Goal: Information Seeking & Learning: Learn about a topic

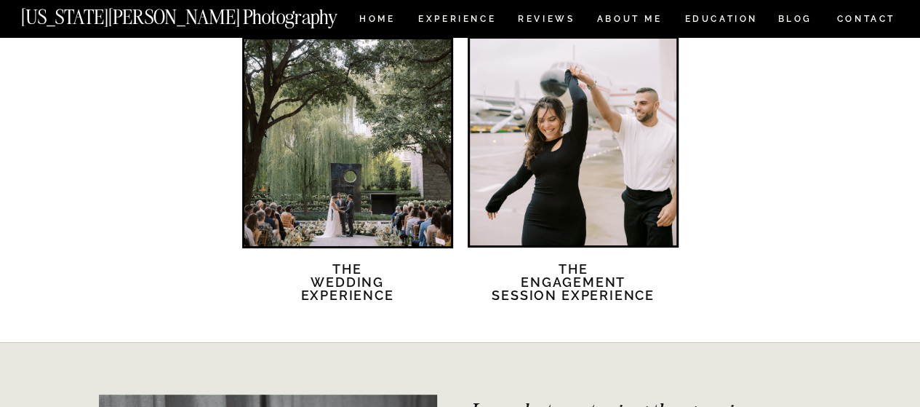
scroll to position [2883, 0]
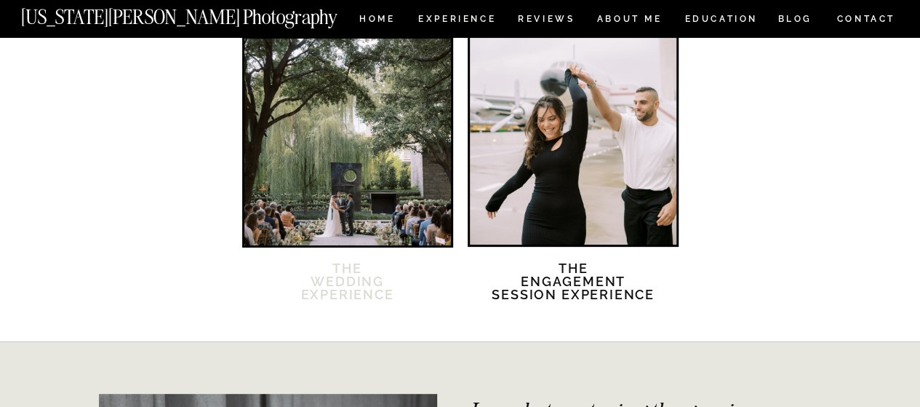
click at [356, 287] on h2 "The Wedding Experience" at bounding box center [347, 290] width 125 height 57
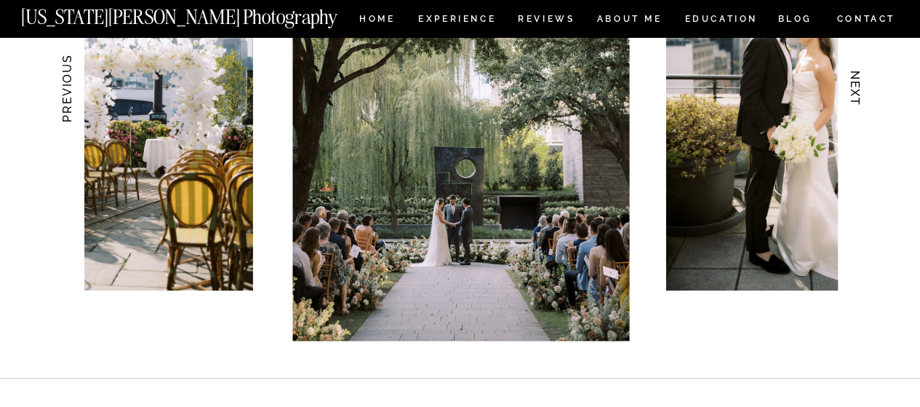
scroll to position [1537, 0]
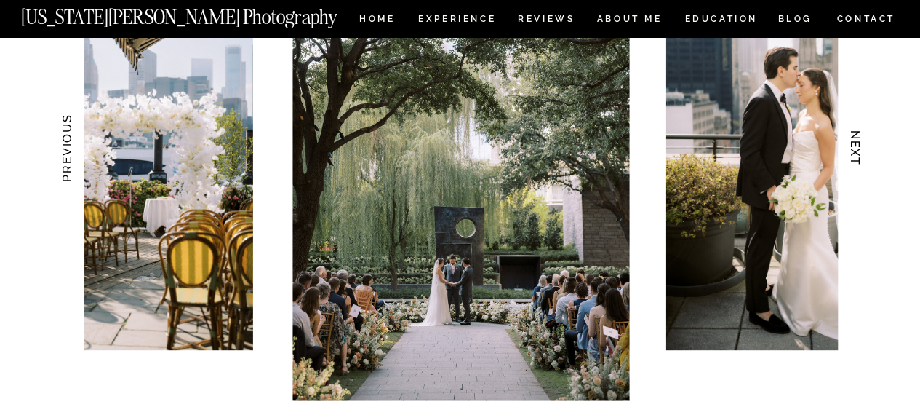
click at [857, 145] on h3 "NEXT" at bounding box center [854, 149] width 15 height 92
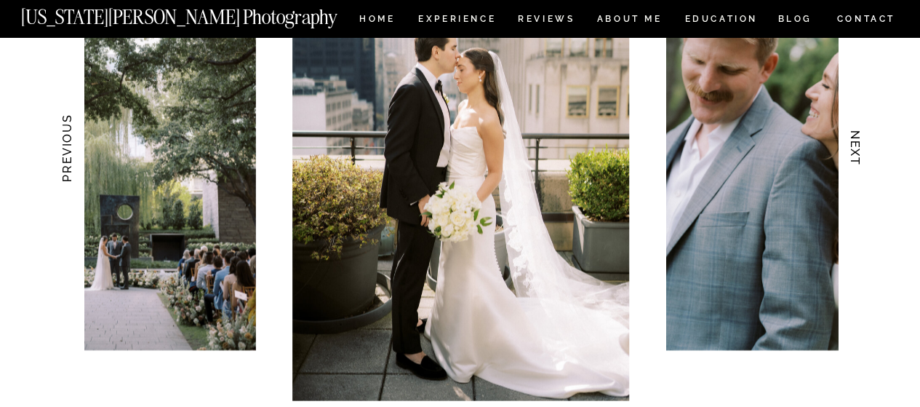
click at [857, 145] on h3 "NEXT" at bounding box center [854, 149] width 15 height 92
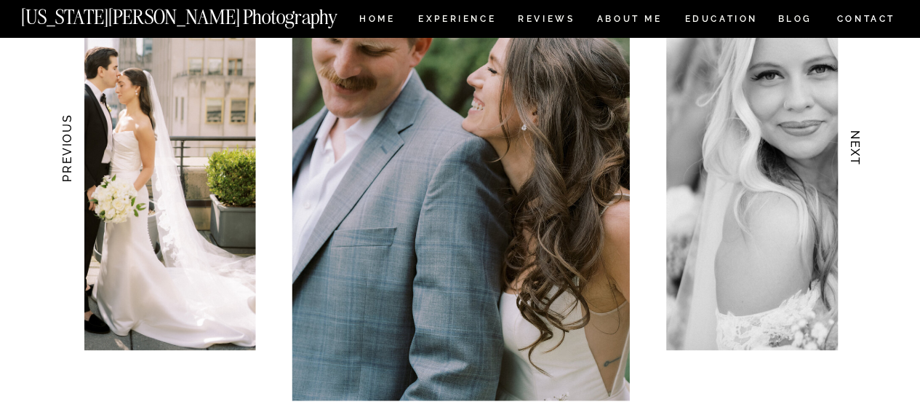
click at [857, 145] on h3 "NEXT" at bounding box center [854, 149] width 15 height 92
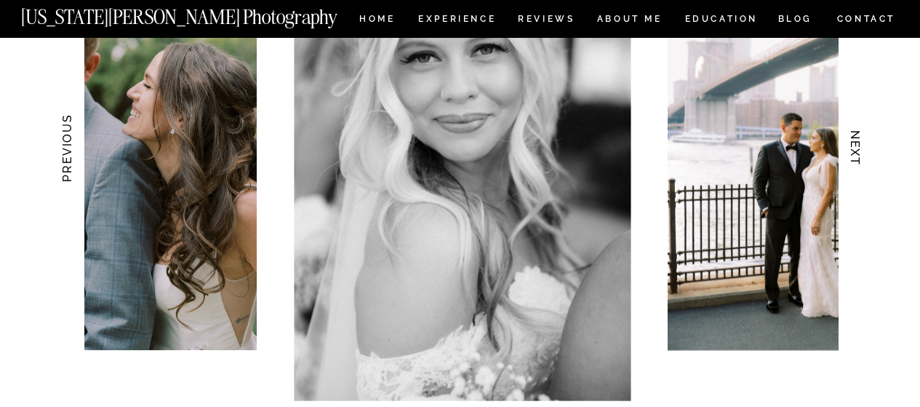
click at [857, 145] on h3 "NEXT" at bounding box center [854, 149] width 15 height 92
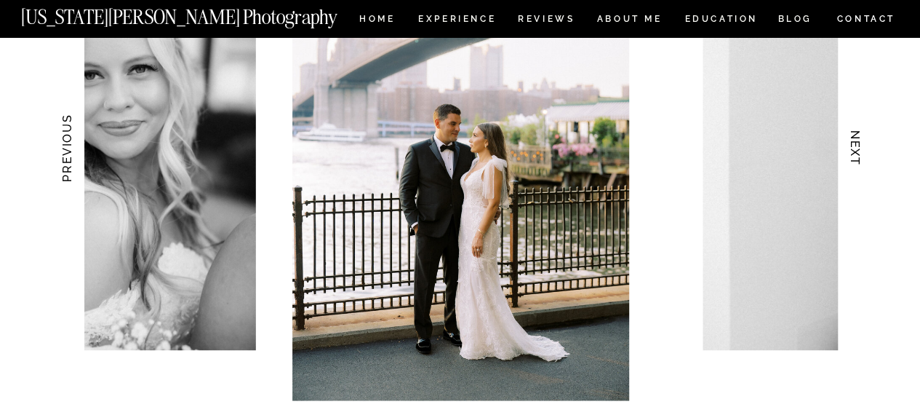
click at [857, 145] on h3 "NEXT" at bounding box center [854, 149] width 15 height 92
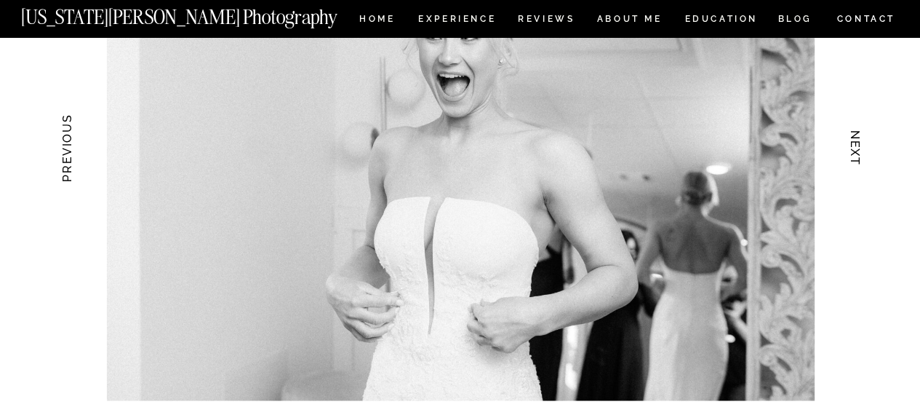
click at [857, 145] on h3 "NEXT" at bounding box center [854, 149] width 15 height 92
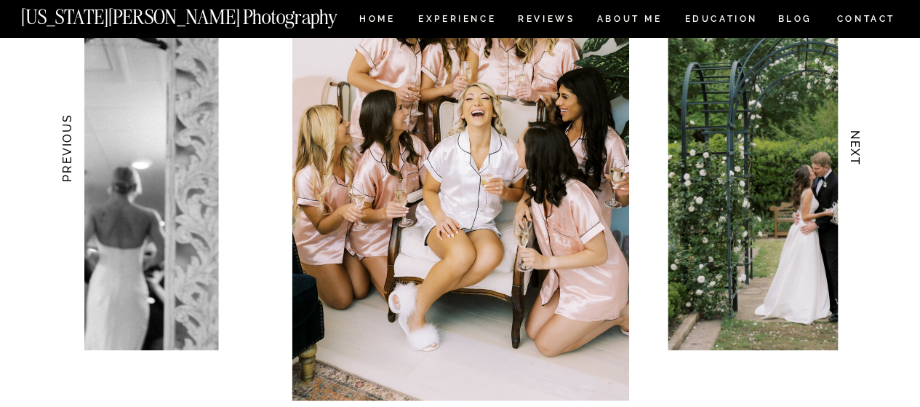
click at [857, 145] on h3 "NEXT" at bounding box center [854, 149] width 15 height 92
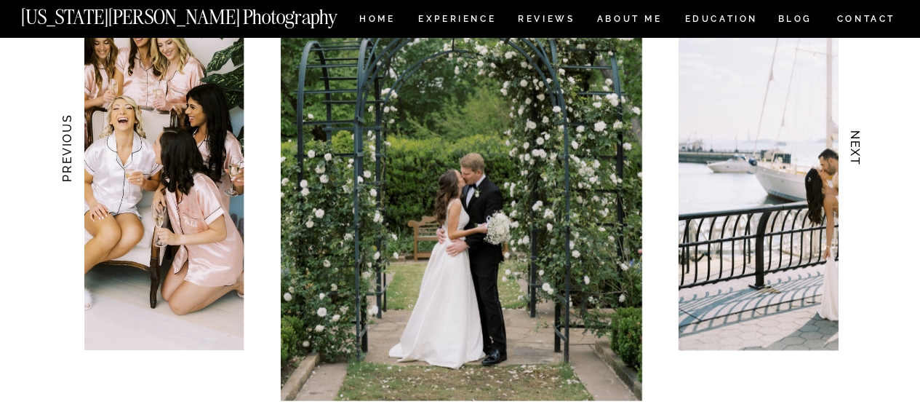
click at [857, 145] on h3 "NEXT" at bounding box center [854, 149] width 15 height 92
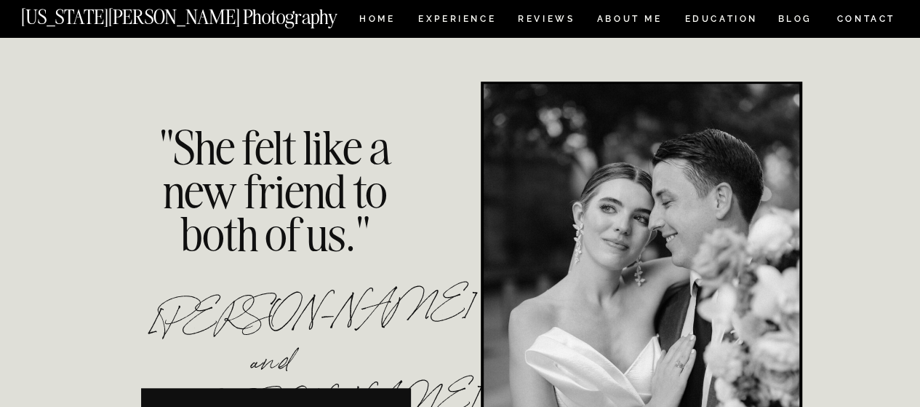
scroll to position [3307, 0]
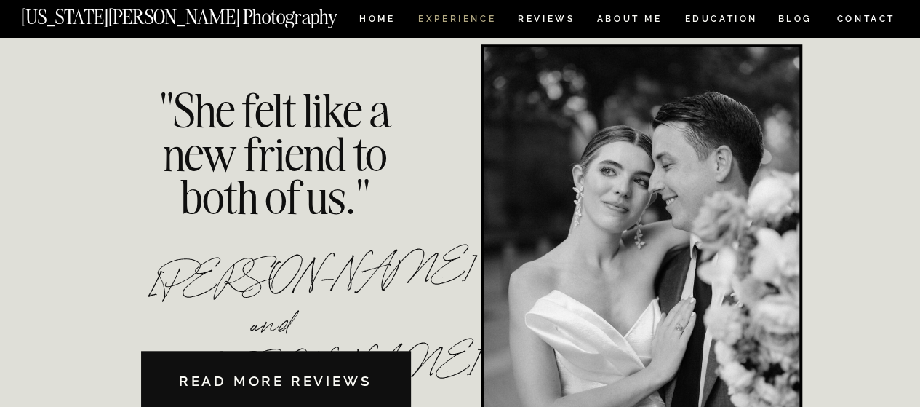
click at [441, 21] on nav "Experience" at bounding box center [456, 21] width 76 height 12
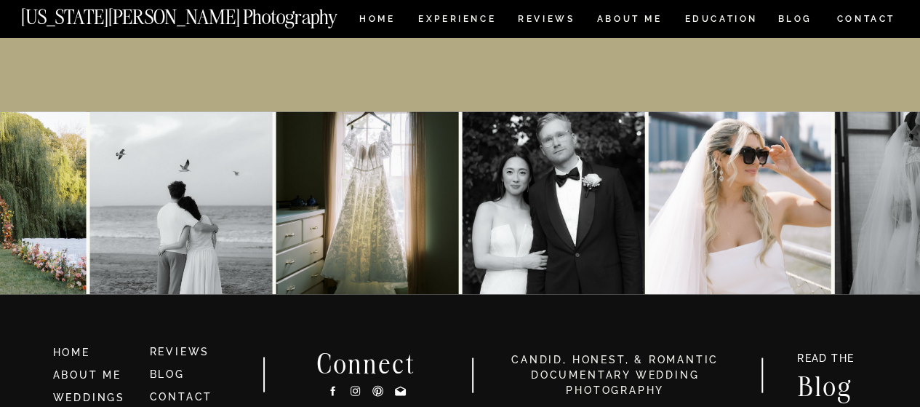
scroll to position [6964, 0]
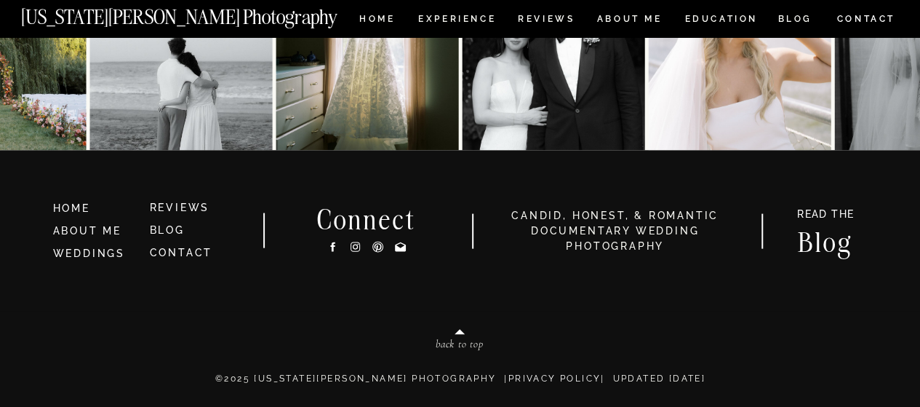
scroll to position [3307, 0]
